Goal: Information Seeking & Learning: Learn about a topic

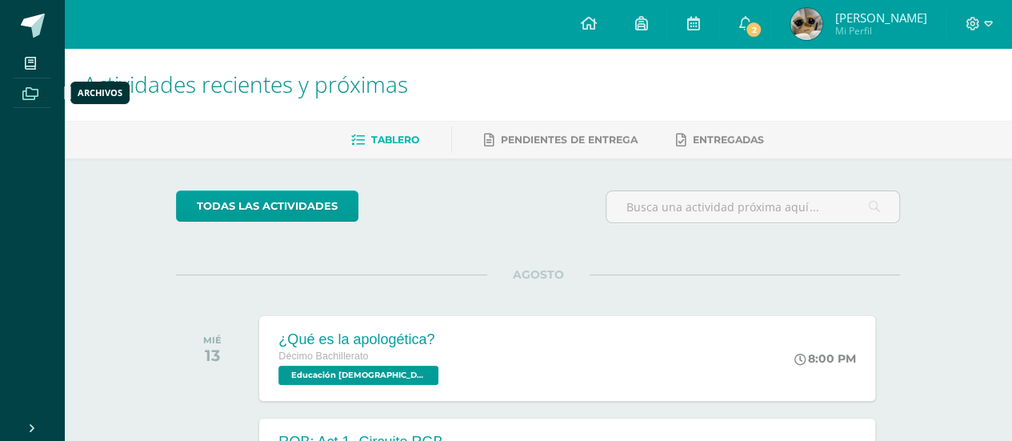
click at [41, 90] on span at bounding box center [31, 93] width 36 height 22
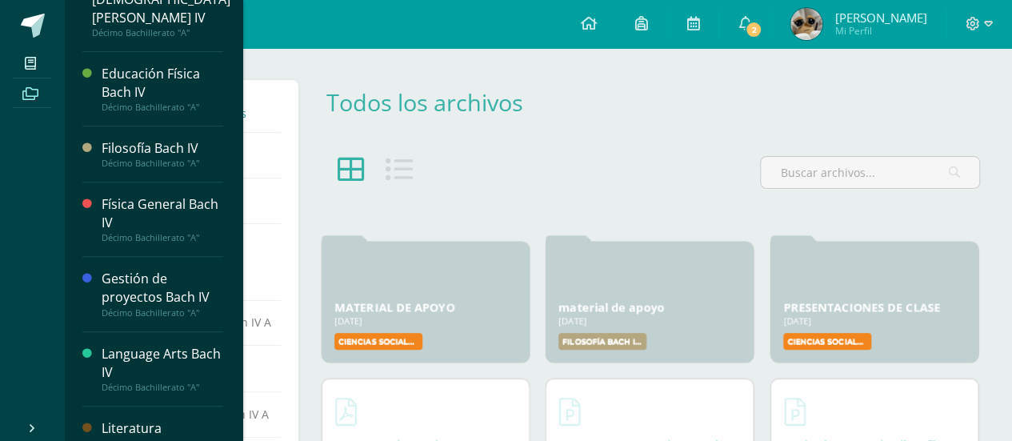
scroll to position [285, 0]
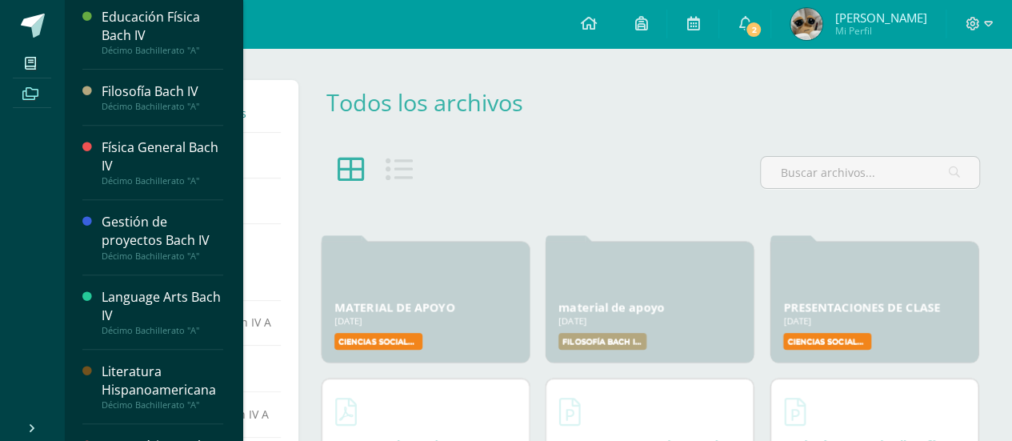
click at [134, 288] on div "Language Arts Bach IV" at bounding box center [163, 306] width 122 height 37
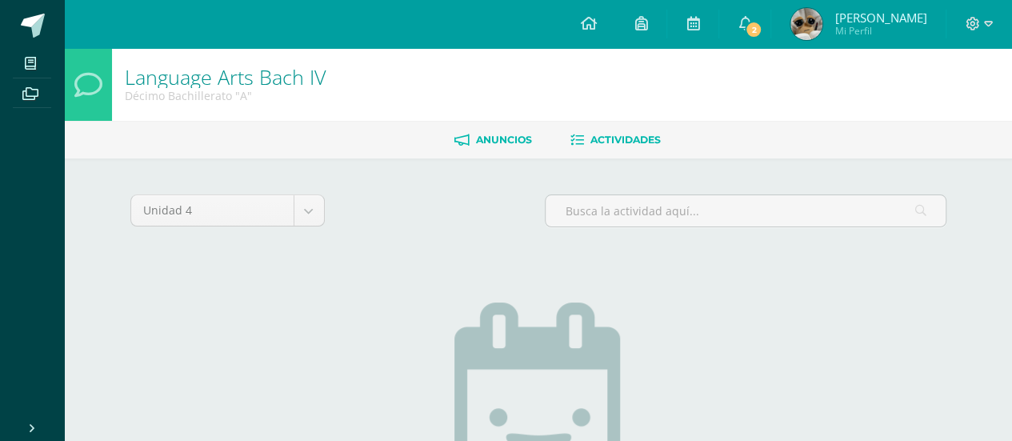
click at [502, 145] on span "Anuncios" at bounding box center [504, 140] width 56 height 12
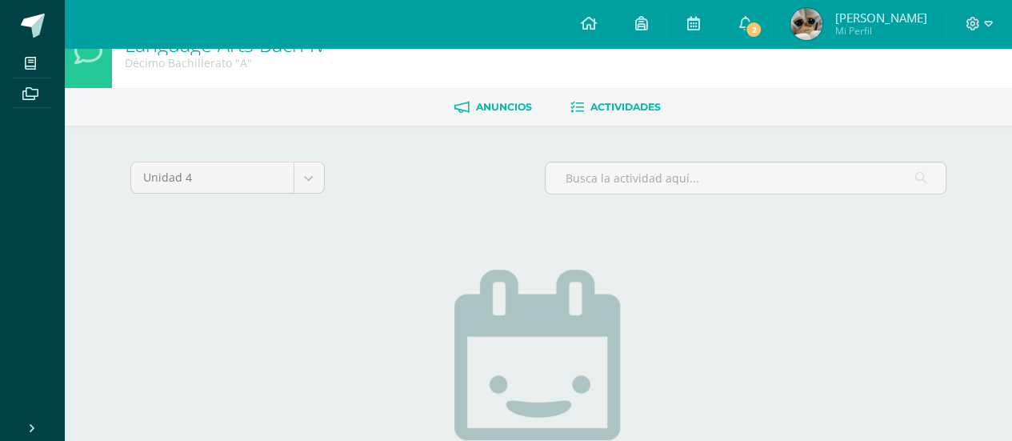
scroll to position [38, 0]
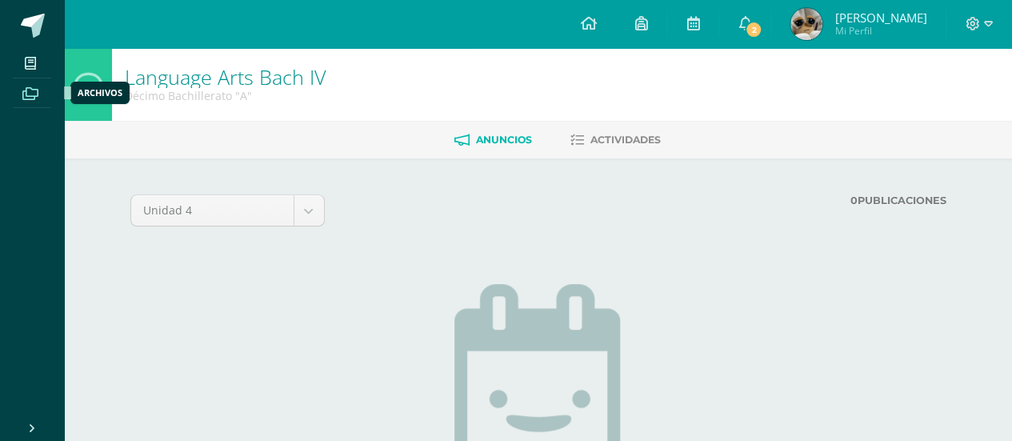
click at [40, 94] on span at bounding box center [31, 93] width 36 height 22
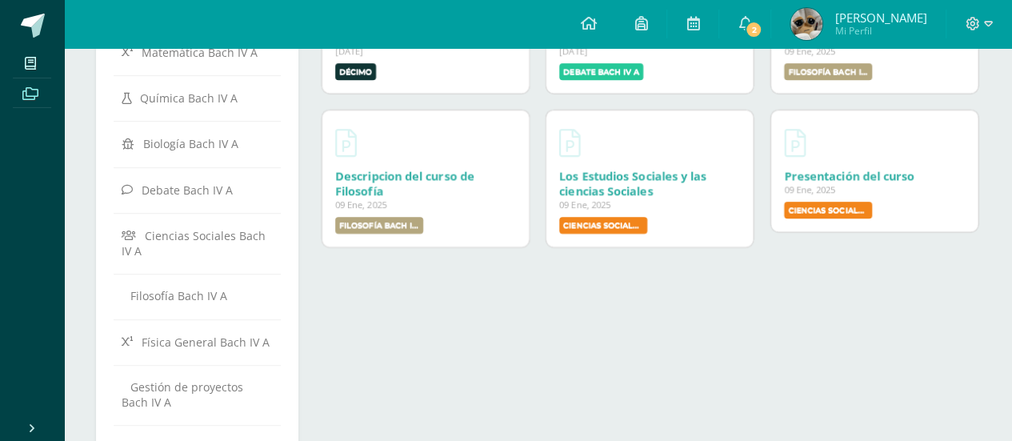
scroll to position [563, 0]
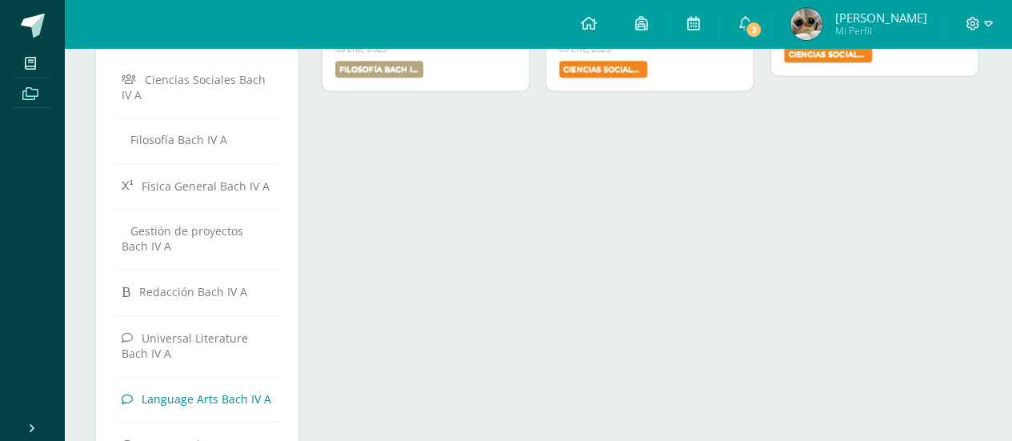
click at [184, 384] on link "Language Arts Bach IV A" at bounding box center [197, 398] width 151 height 29
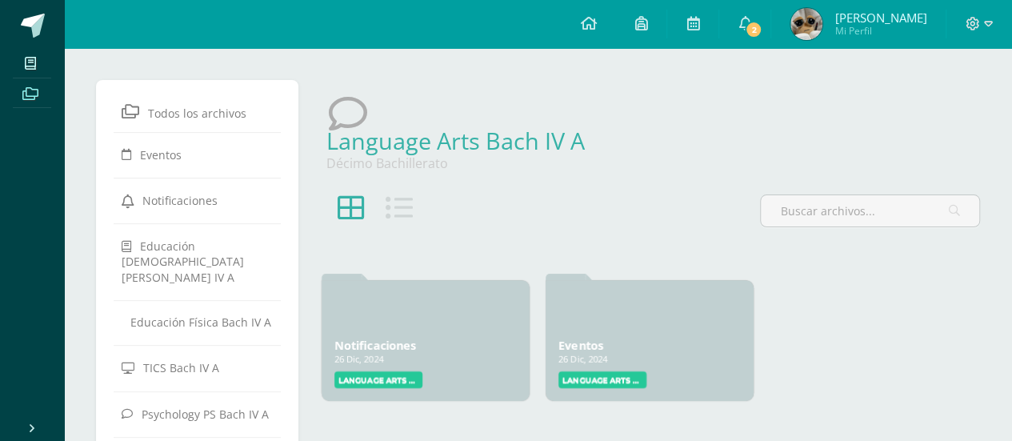
scroll to position [75, 0]
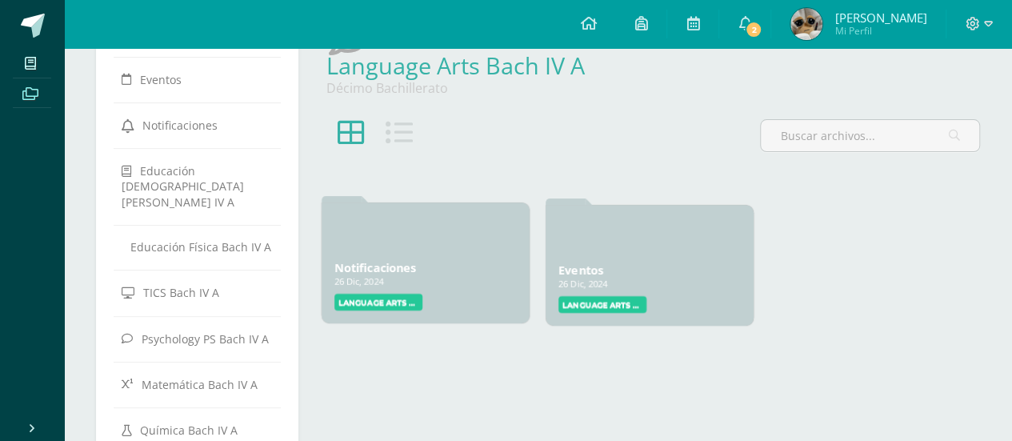
click at [408, 276] on div "26 Dic, 2024" at bounding box center [425, 281] width 182 height 12
click at [389, 297] on label "Language Arts Bach IV" at bounding box center [378, 301] width 88 height 17
click at [376, 261] on link "Notificaciones" at bounding box center [375, 267] width 82 height 15
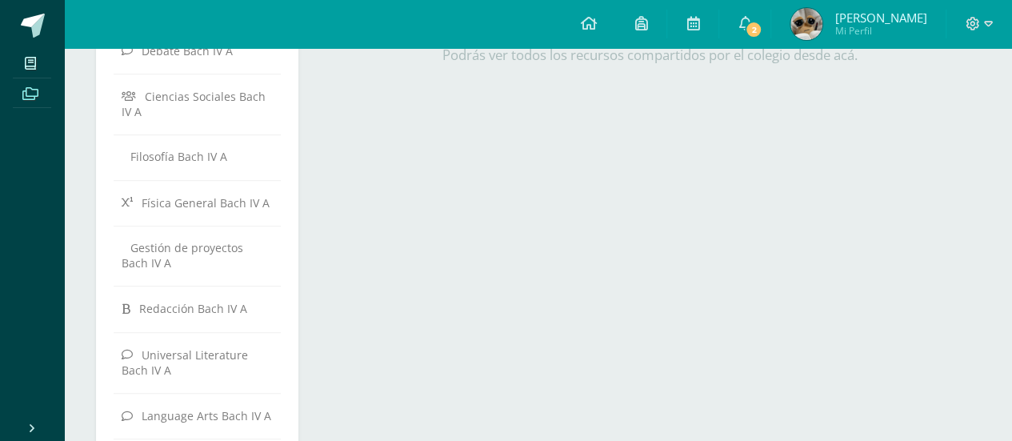
scroll to position [678, 0]
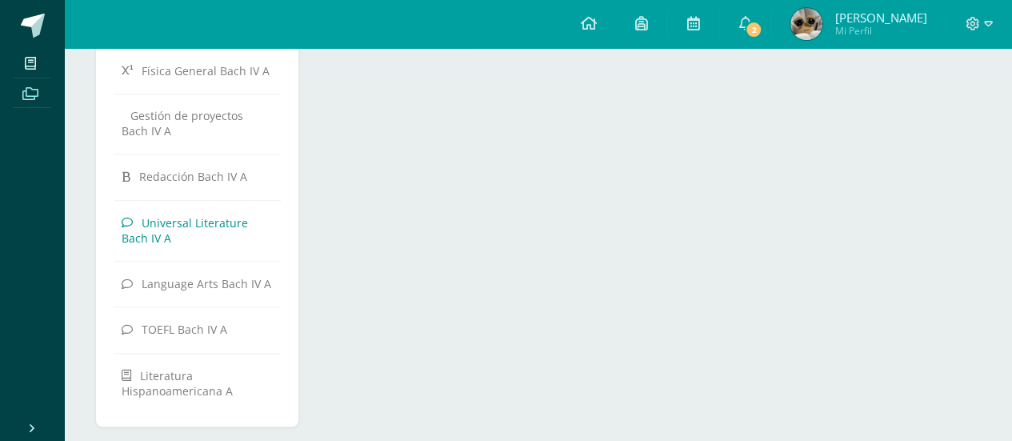
click at [227, 214] on span "Universal Literature Bach IV A" at bounding box center [185, 229] width 126 height 30
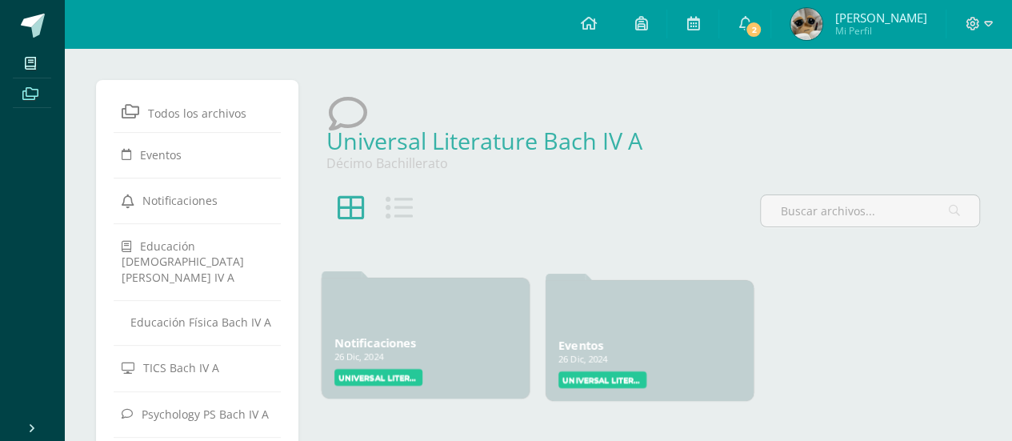
click at [401, 338] on link "Notificaciones" at bounding box center [375, 342] width 82 height 15
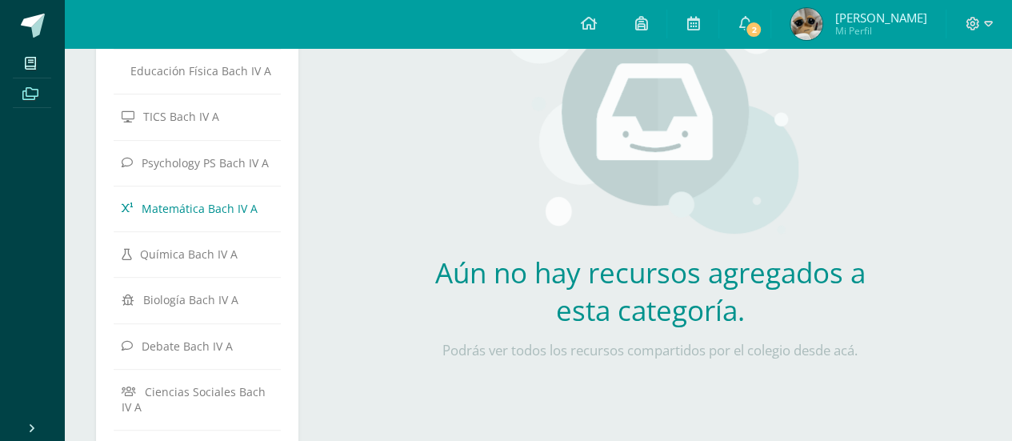
scroll to position [249, 0]
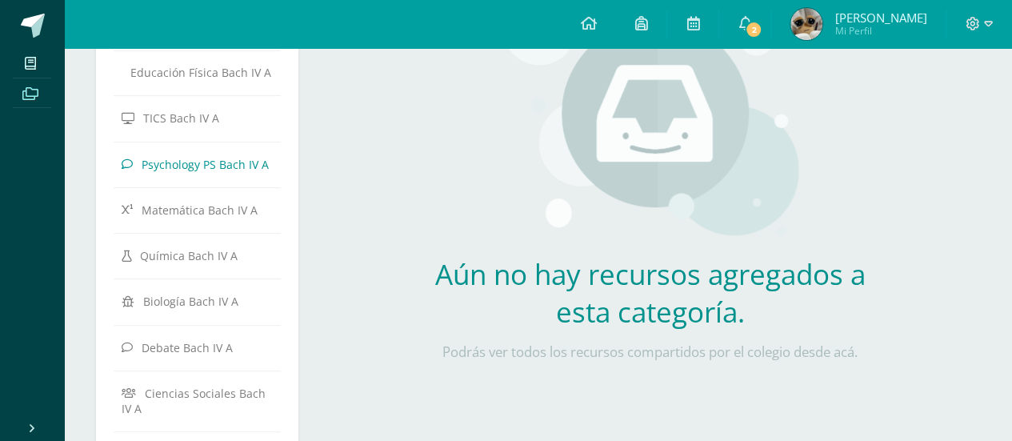
click at [219, 156] on link "Psychology PS Bach IV A" at bounding box center [197, 164] width 151 height 29
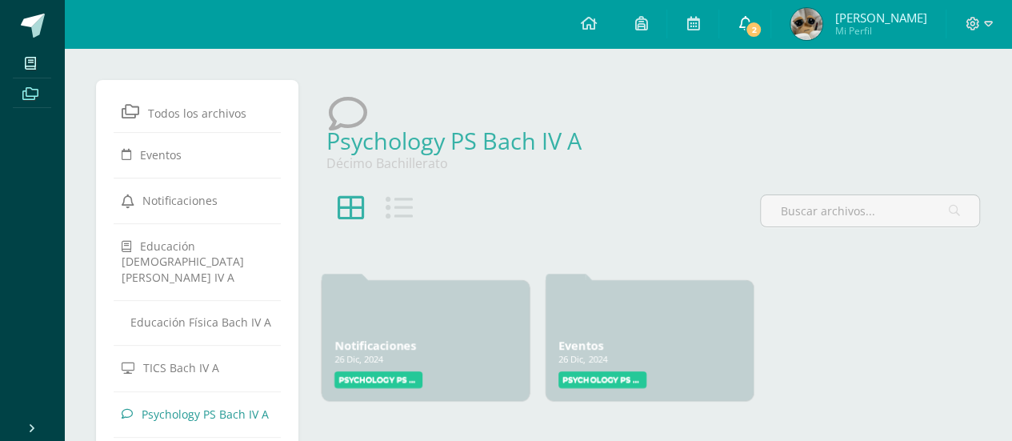
click at [740, 18] on icon at bounding box center [744, 23] width 13 height 14
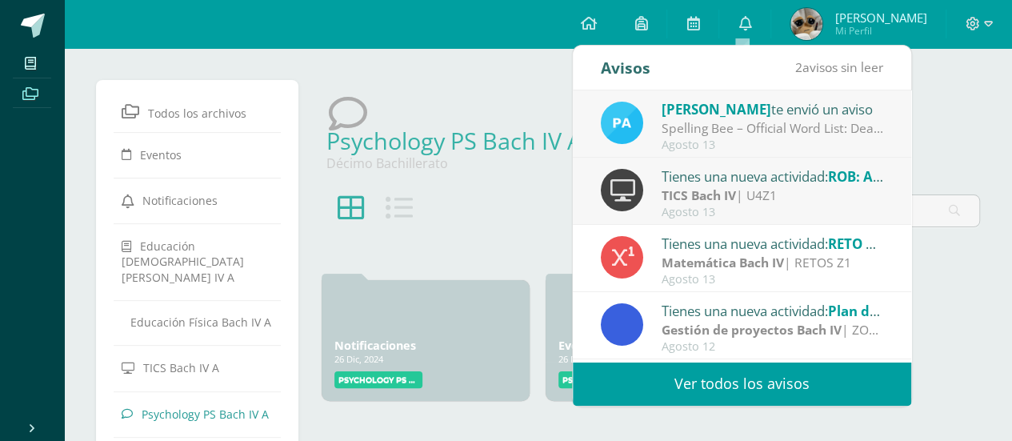
click at [760, 102] on div "Paula te envió un aviso" at bounding box center [772, 108] width 222 height 21
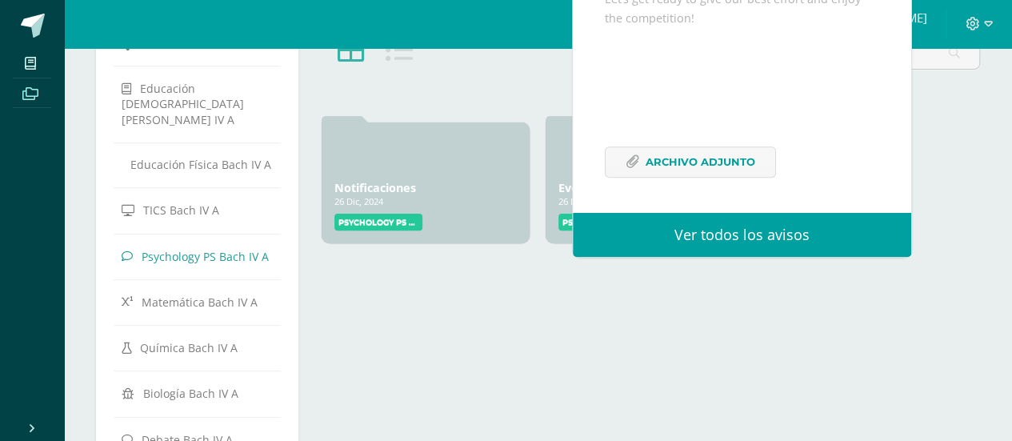
scroll to position [166, 0]
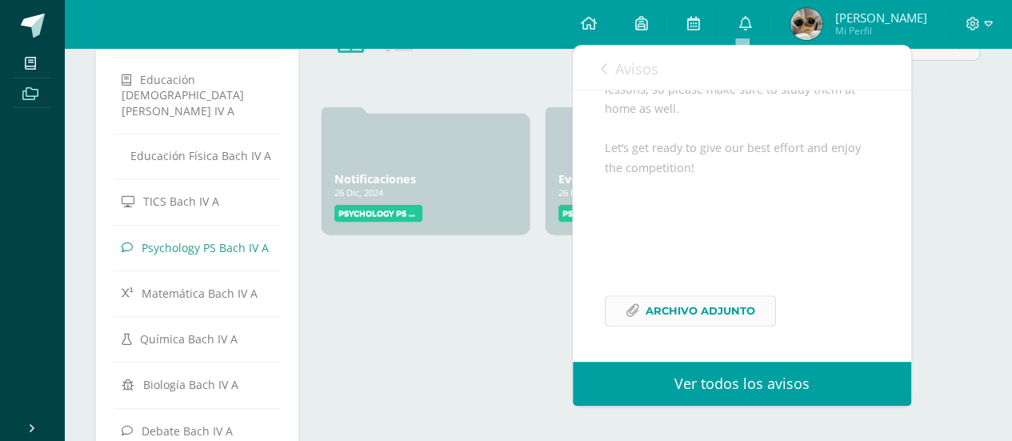
click at [662, 318] on span "Archivo Adjunto" at bounding box center [700, 311] width 110 height 30
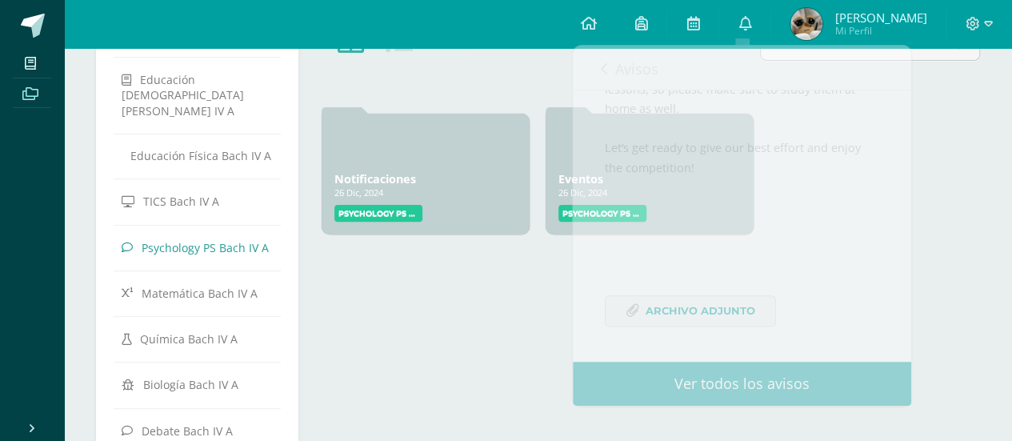
click at [447, 340] on div "Psychology PS Bach IV A Archivo Enlace Nombre Subir recurso Url El archivo se m…" at bounding box center [649, 432] width 672 height 1037
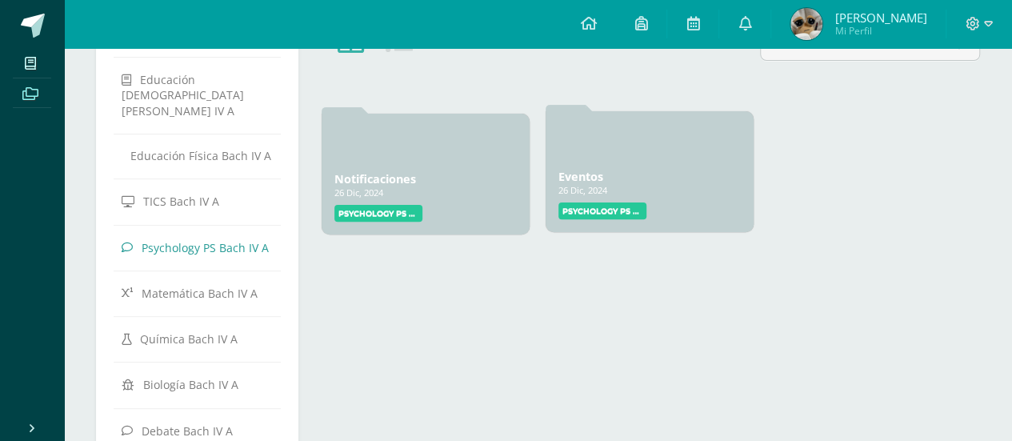
scroll to position [0, 0]
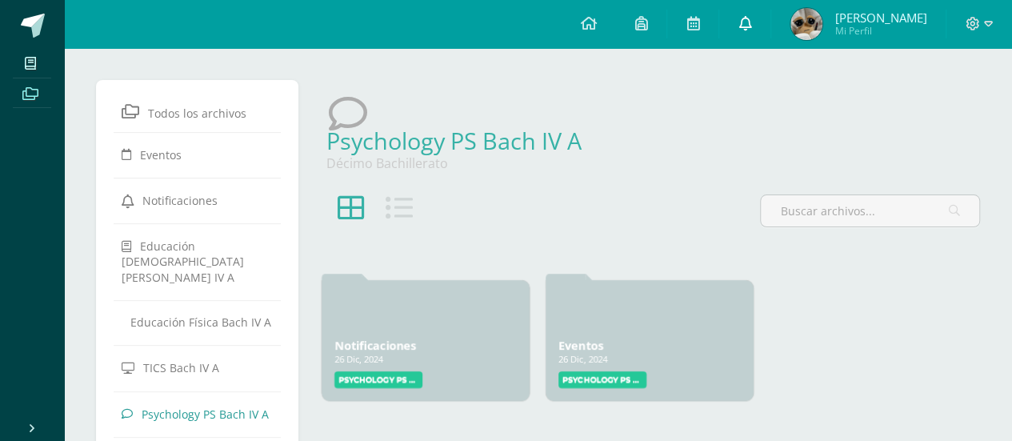
click at [738, 16] on icon at bounding box center [744, 23] width 13 height 14
